Goal: Navigation & Orientation: Find specific page/section

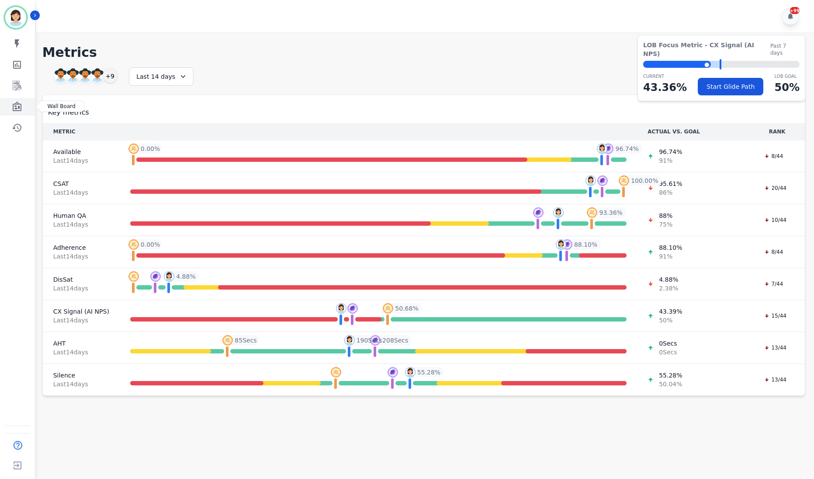
click at [12, 98] on link "Sidebar" at bounding box center [18, 106] width 34 height 17
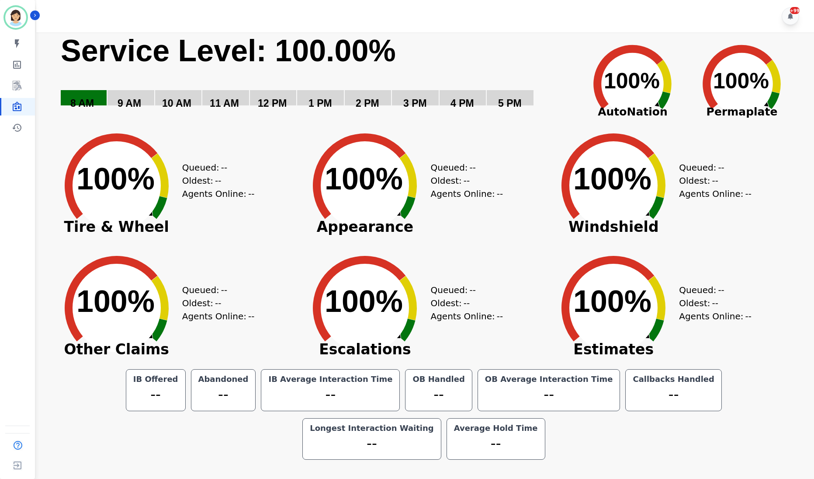
click at [603, 40] on icon "Created with Highcharts 10.3.3 100% ​ 100%" at bounding box center [632, 77] width 109 height 87
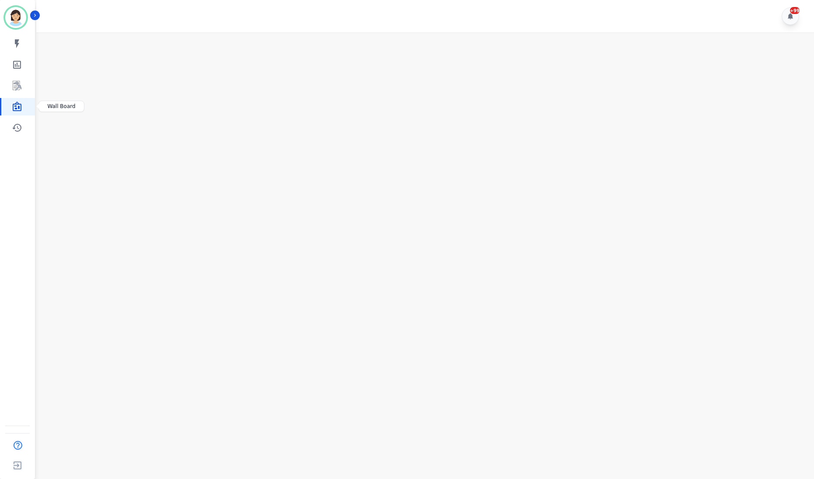
click at [26, 110] on link "Sidebar" at bounding box center [18, 106] width 34 height 17
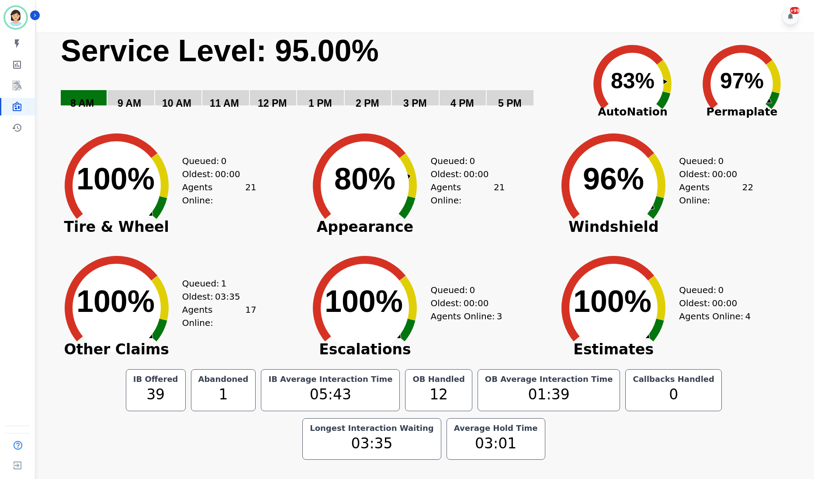
click at [76, 89] on rect "Service Level: 0%" at bounding box center [316, 77] width 513 height 90
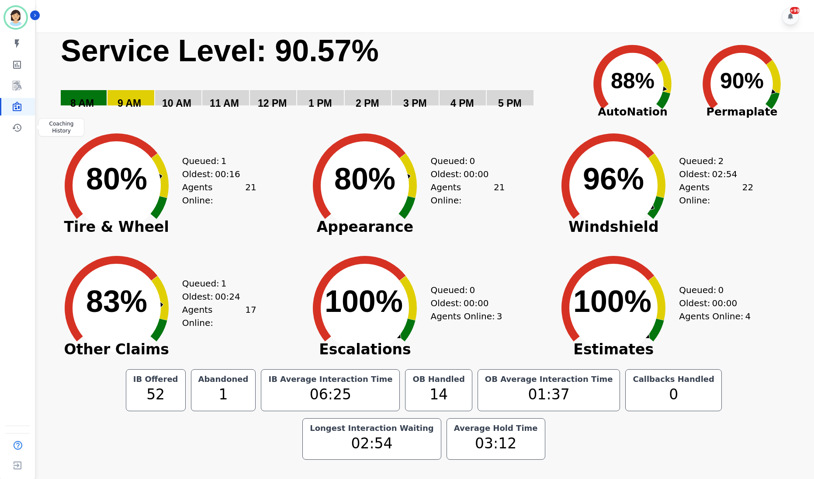
click at [33, 135] on link "Sidebar" at bounding box center [18, 127] width 34 height 17
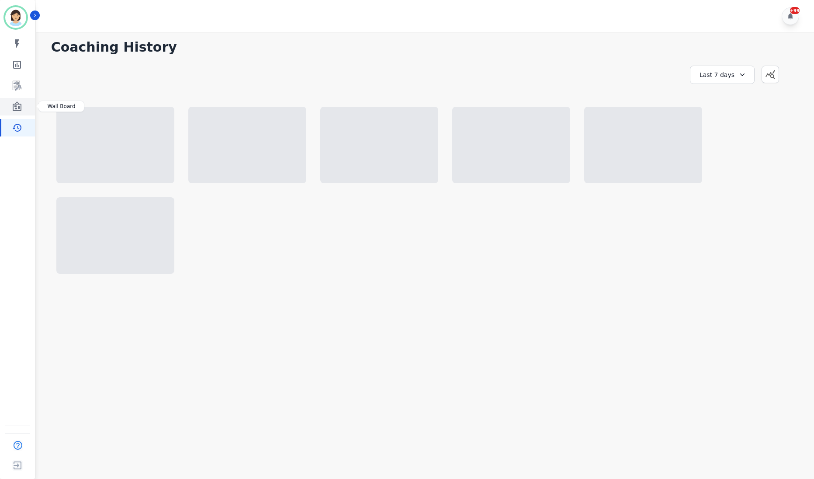
click at [15, 105] on icon "Sidebar" at bounding box center [17, 106] width 10 height 10
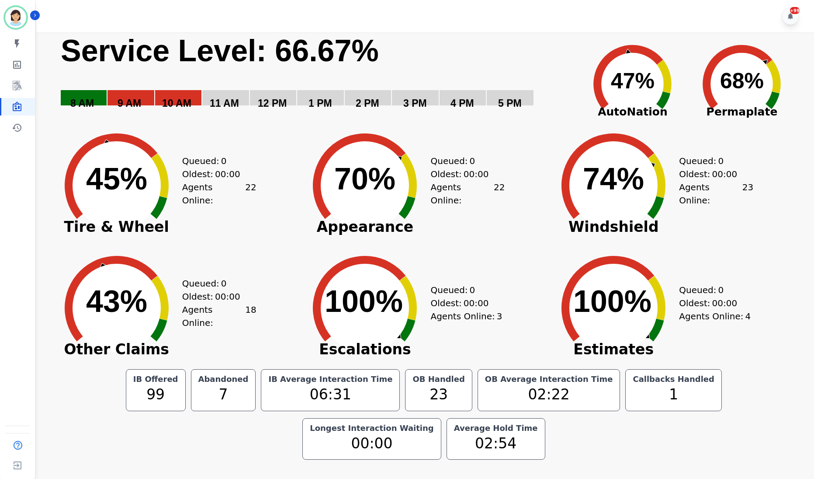
drag, startPoint x: 255, startPoint y: 36, endPoint x: 266, endPoint y: 33, distance: 11.8
click at [255, 36] on text "Service Level: 66.67%" at bounding box center [220, 51] width 318 height 34
click at [49, 315] on div "Created with Highcharts 10.3.3 Service Level: 67.59% 5 PM 4 PM 3 PM 2 PM 1 PM 1…" at bounding box center [423, 245] width 763 height 427
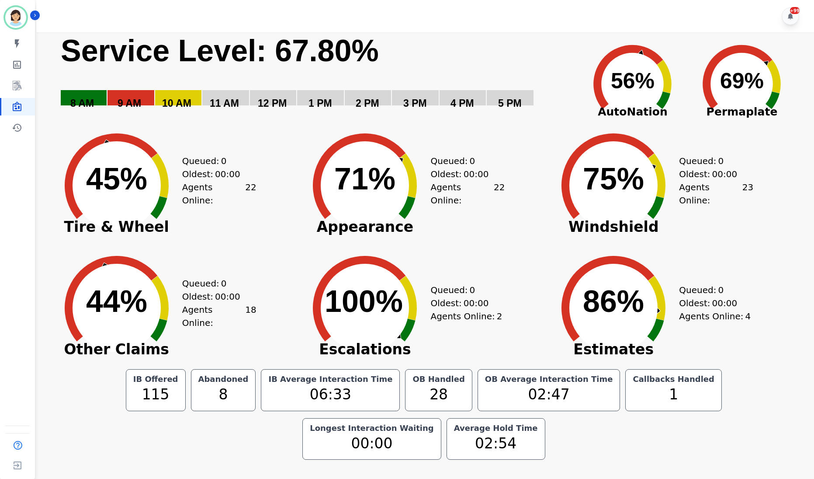
click at [63, 271] on icon "Created with Highcharts 10.3.3 44% ​ 44%" at bounding box center [116, 301] width 131 height 122
click at [70, 196] on icon at bounding box center [111, 175] width 93 height 85
click at [81, 176] on circle at bounding box center [117, 185] width 88 height 88
click at [736, 206] on div "Queued: 0 Oldest: 00:00 Agents Online: 23" at bounding box center [716, 179] width 74 height 122
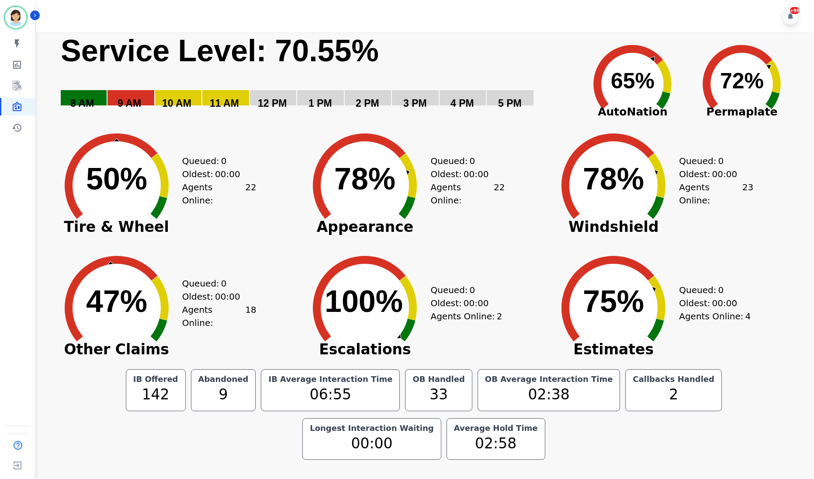
click at [467, 14] on div "+99" at bounding box center [426, 16] width 780 height 32
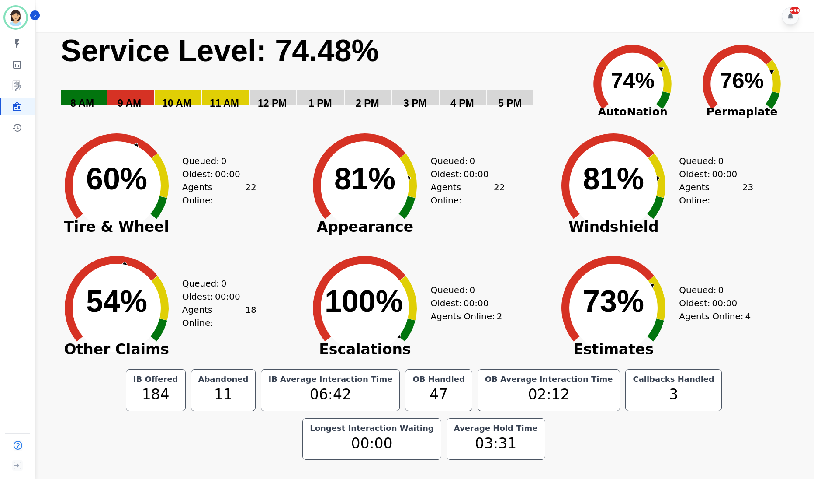
click at [747, 278] on div "Queued: 0 Oldest: 00:00 Agents Online: 4" at bounding box center [716, 301] width 74 height 122
